Goal: Information Seeking & Learning: Learn about a topic

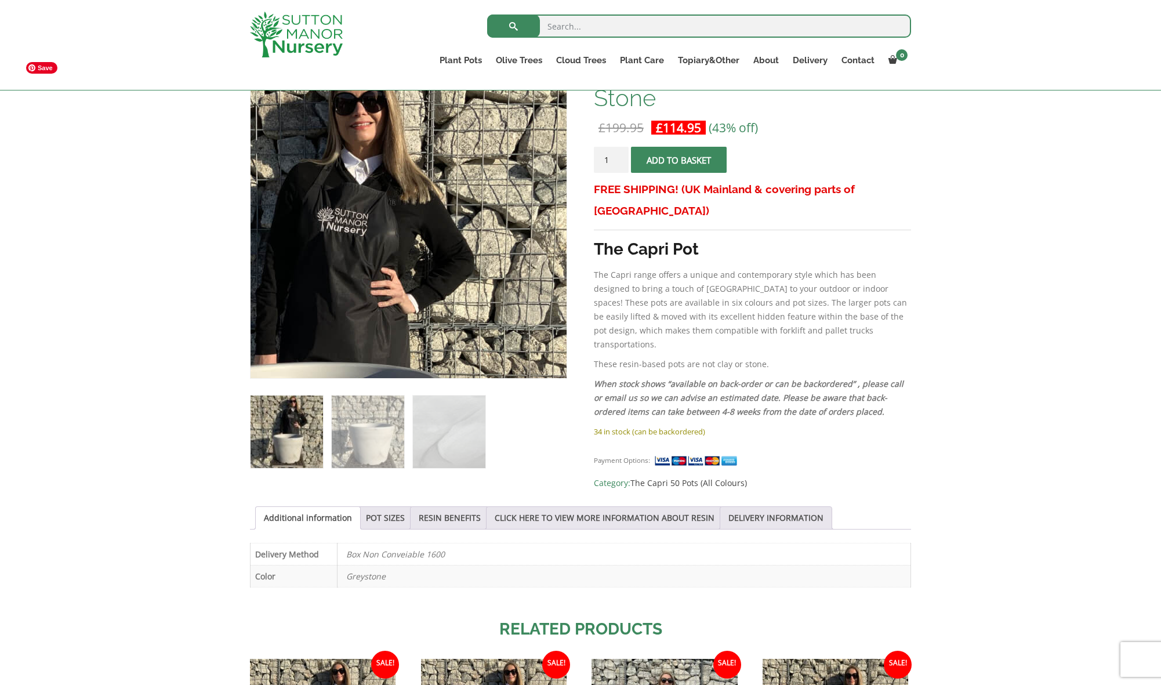
scroll to position [212, 0]
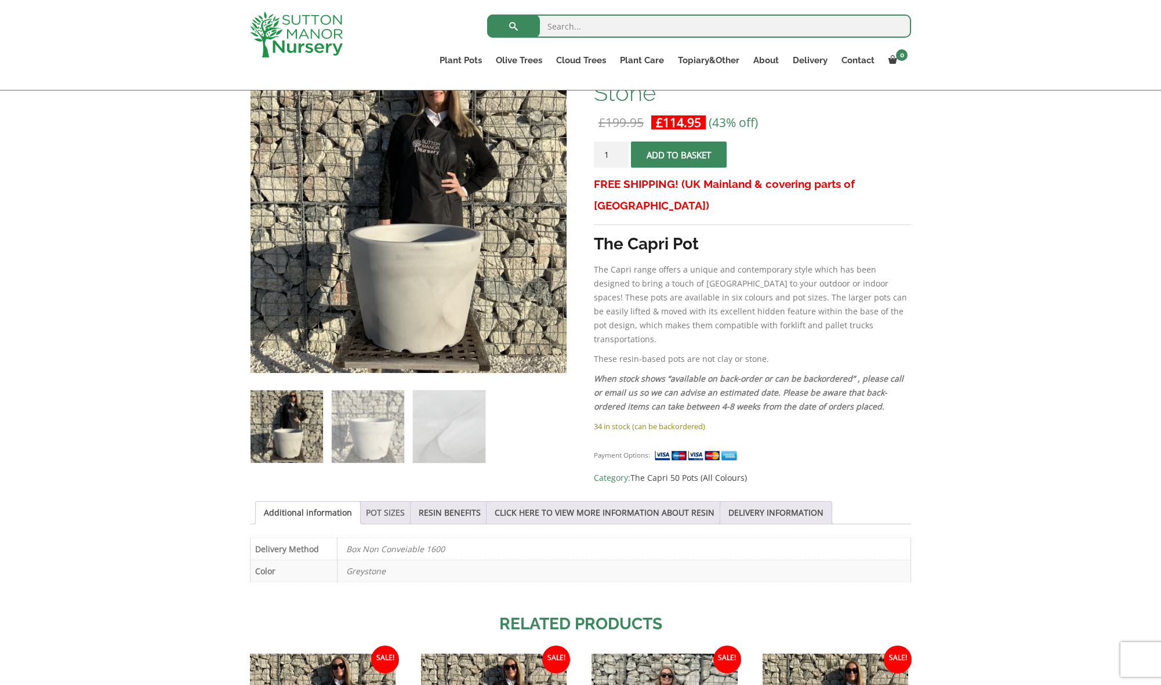
click at [400, 509] on link "POT SIZES" at bounding box center [385, 513] width 39 height 22
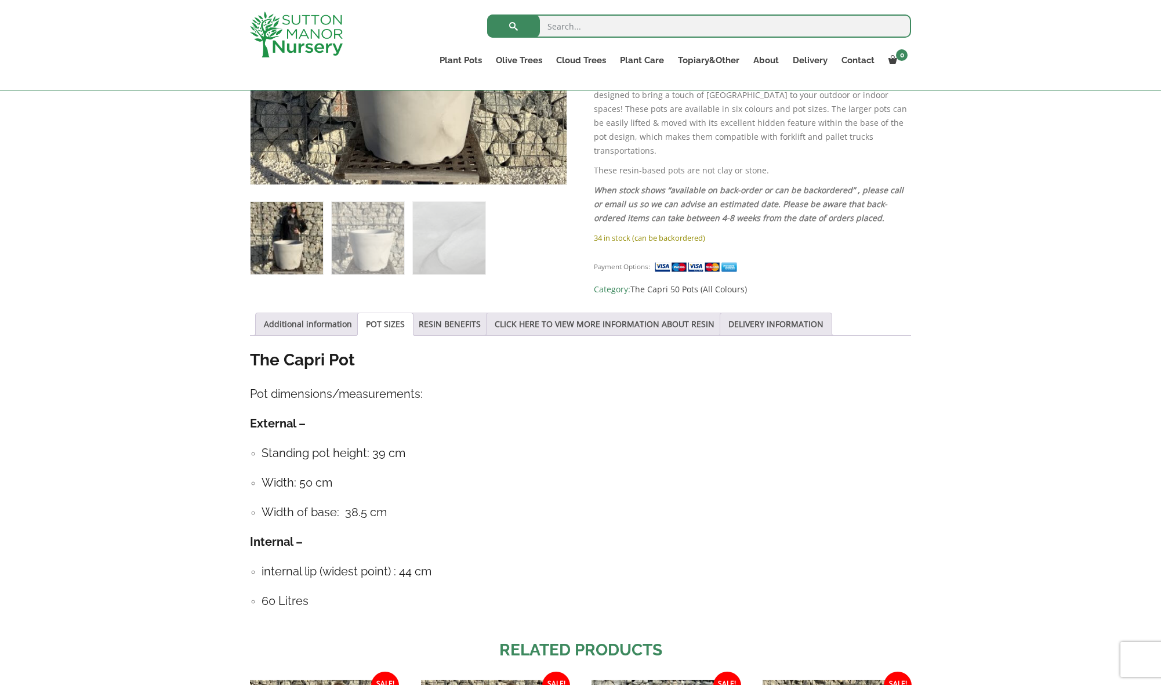
scroll to position [401, 0]
click at [441, 319] on link "RESIN BENEFITS" at bounding box center [450, 323] width 62 height 22
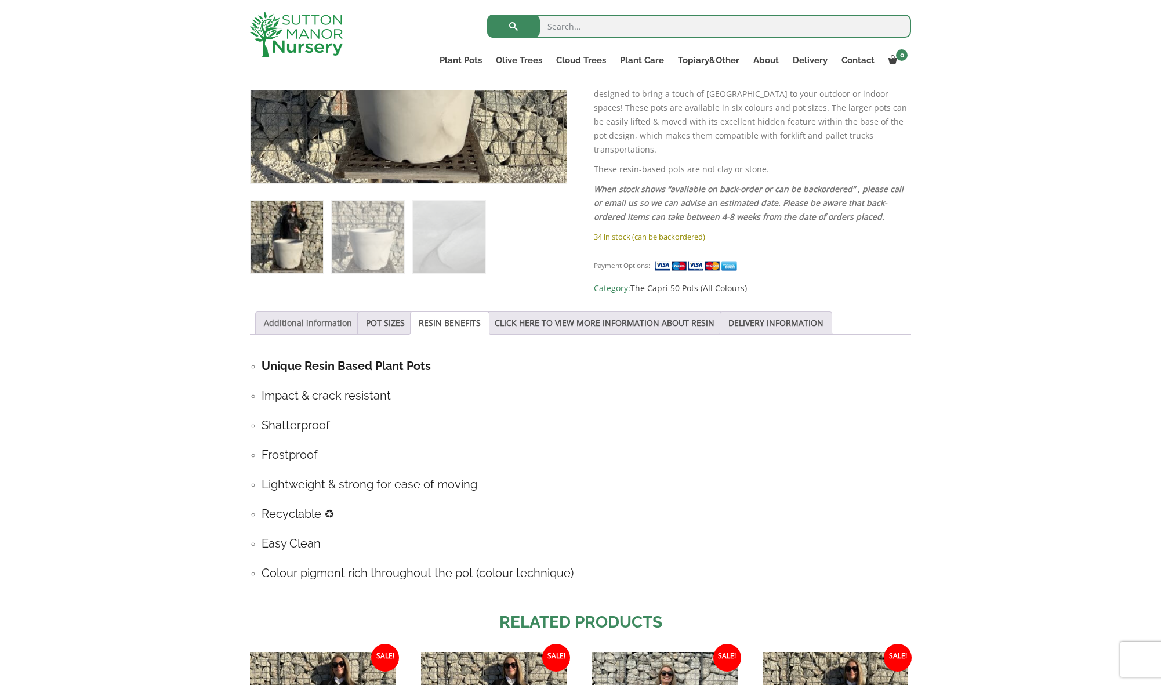
click at [320, 316] on link "Additional information" at bounding box center [308, 323] width 88 height 22
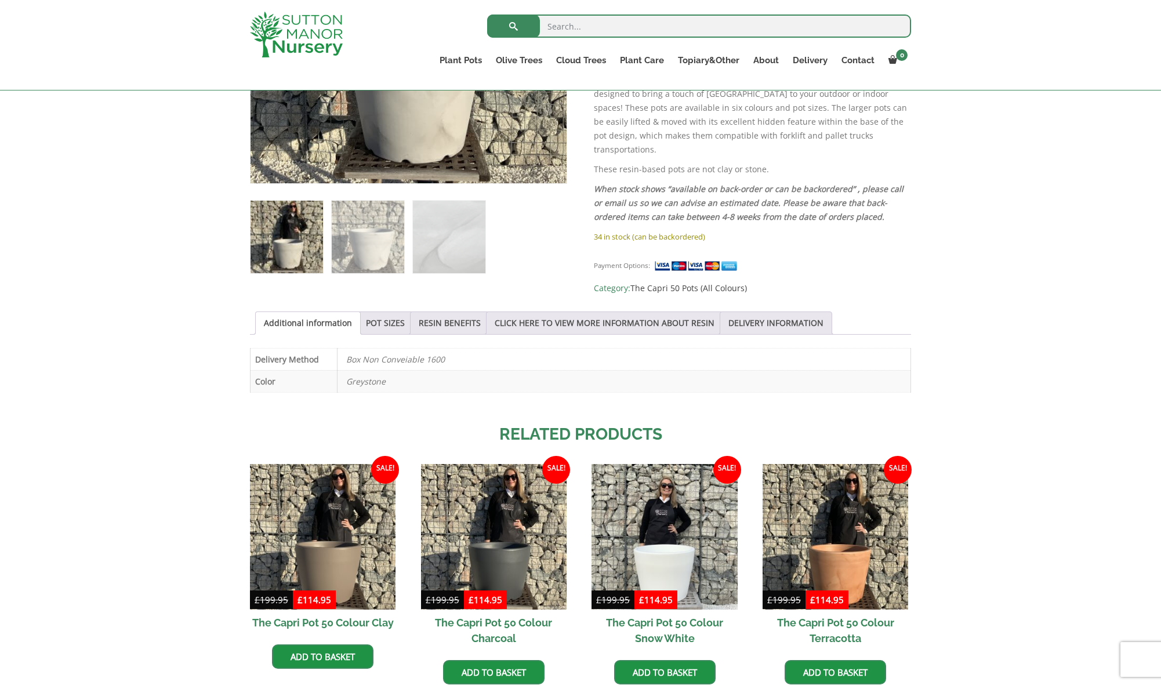
scroll to position [401, 0]
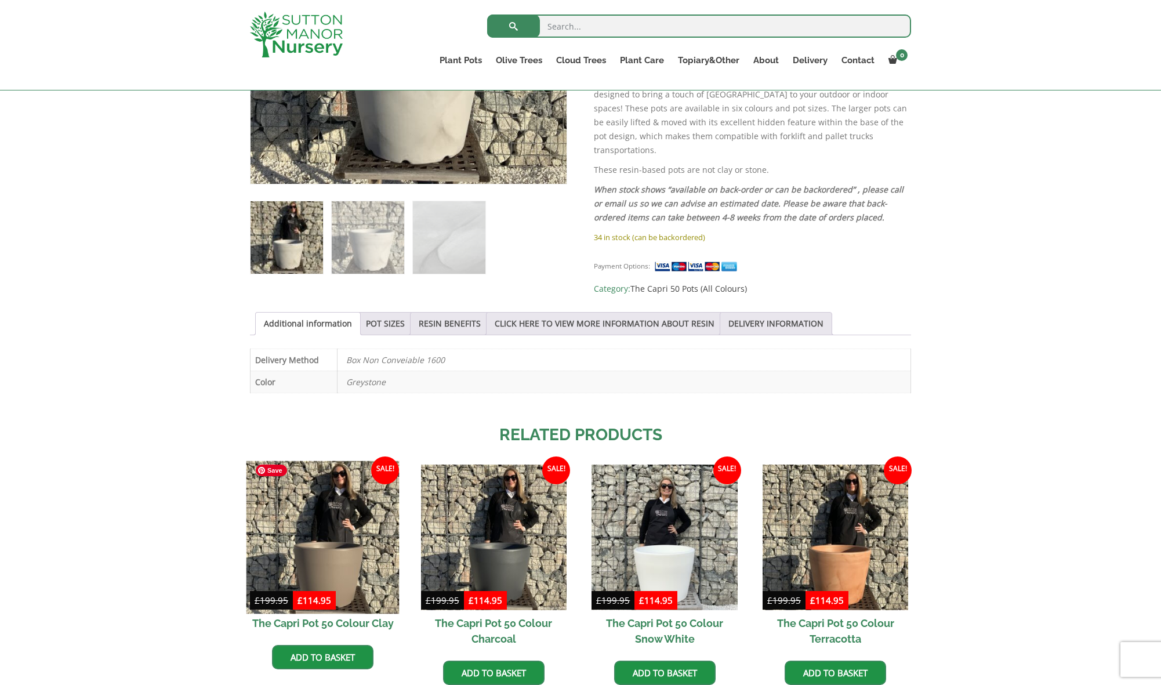
click at [361, 532] on img at bounding box center [322, 537] width 153 height 153
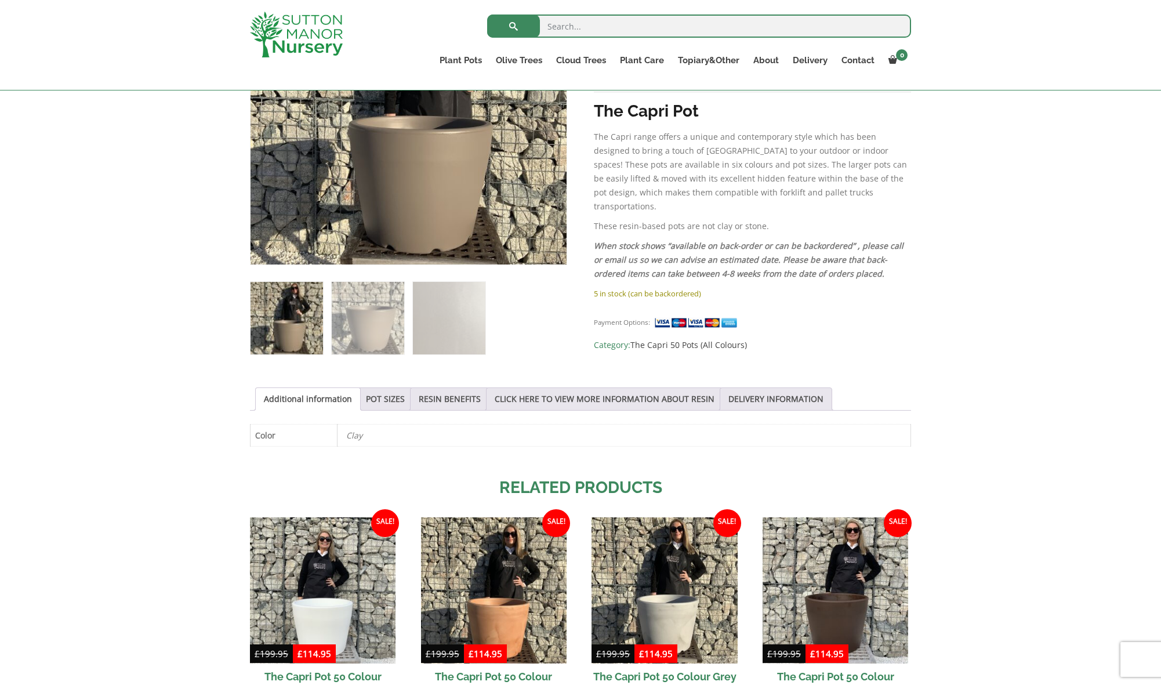
scroll to position [153, 0]
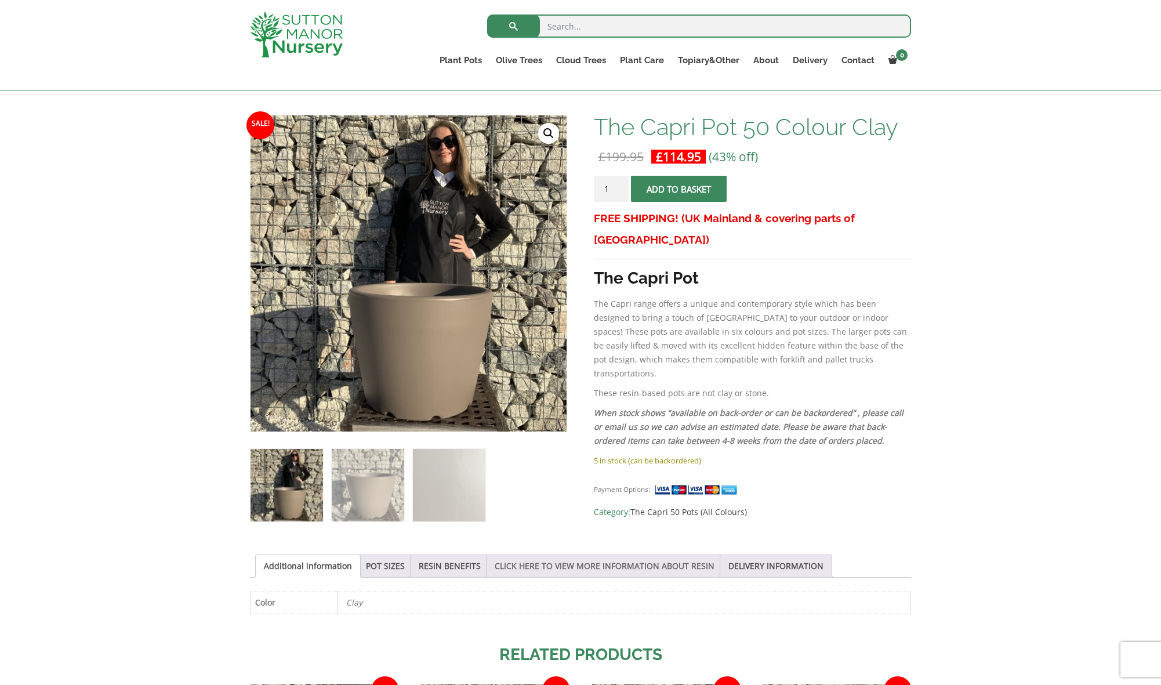
click at [604, 565] on link "CLICK HERE TO VIEW MORE INFORMATION ABOUT RESIN" at bounding box center [605, 566] width 220 height 22
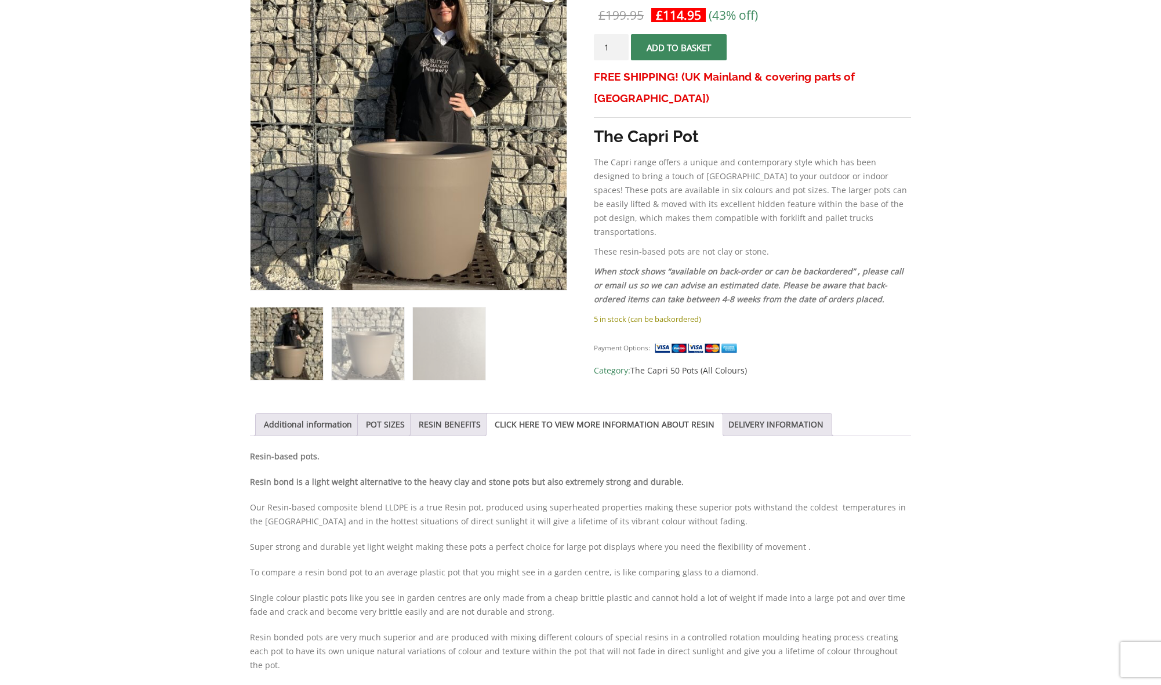
scroll to position [9, 0]
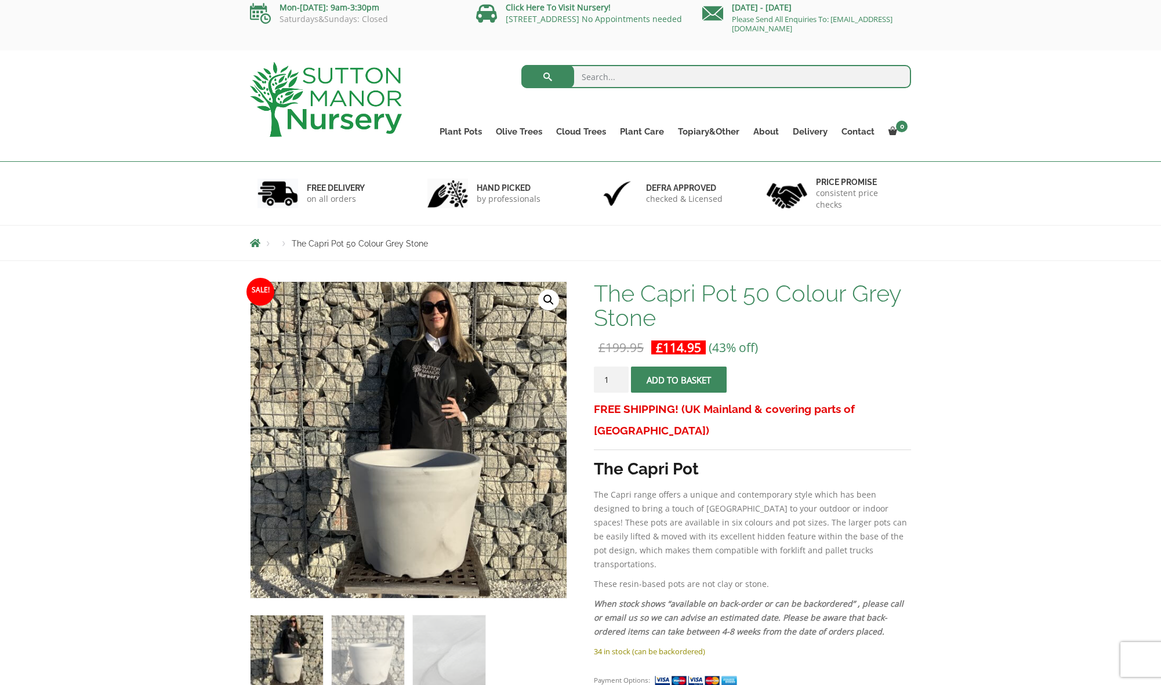
scroll to position [19, 0]
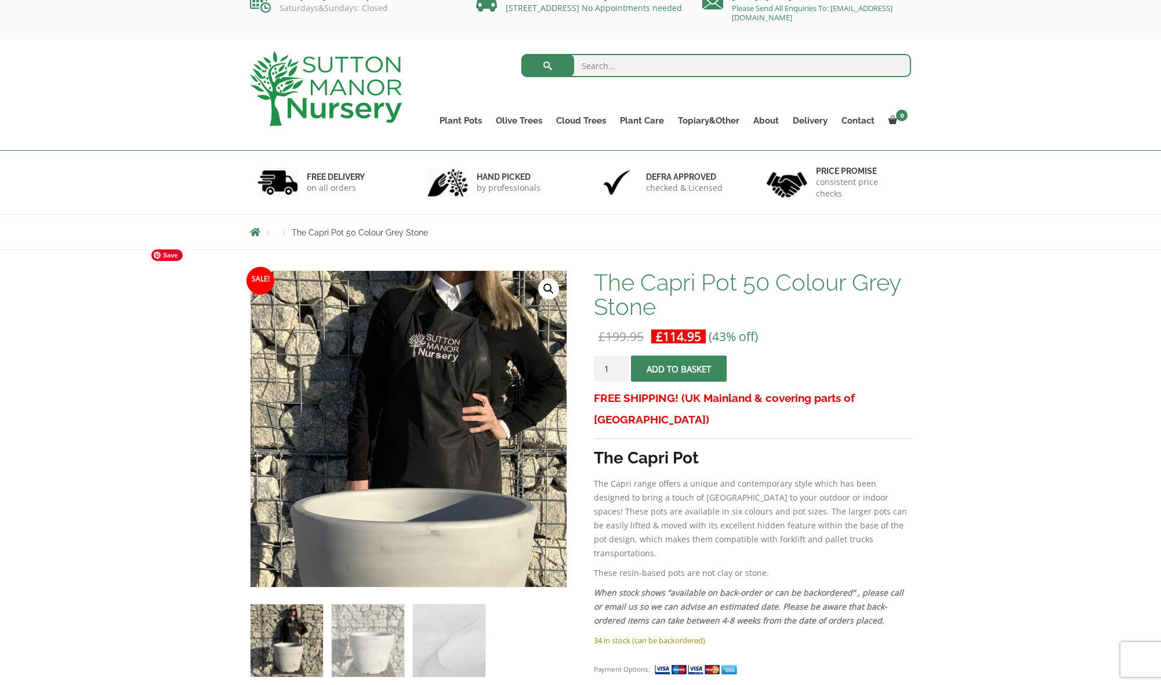
click at [416, 378] on img at bounding box center [402, 472] width 580 height 580
